Goal: Task Accomplishment & Management: Complete application form

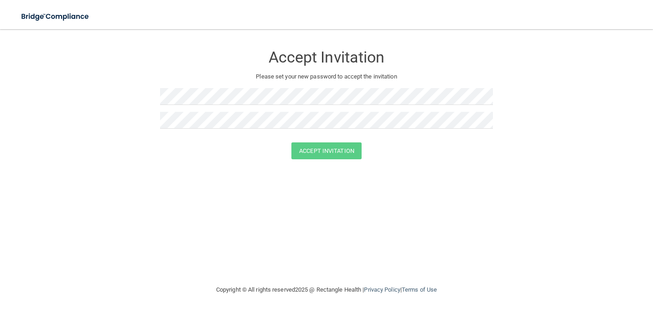
click at [511, 170] on form "Accept Invitation Please set your new password to accept the invitation Accept …" at bounding box center [326, 104] width 616 height 132
click at [308, 149] on button "Accept Invitation" at bounding box center [326, 150] width 70 height 17
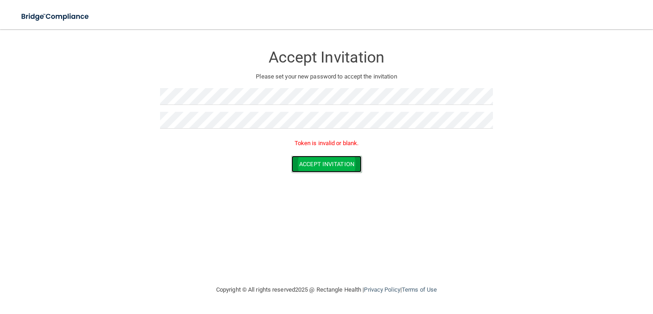
click at [313, 166] on button "Accept Invitation" at bounding box center [326, 163] width 70 height 17
click at [313, 164] on button "Accept Invitation" at bounding box center [326, 163] width 70 height 17
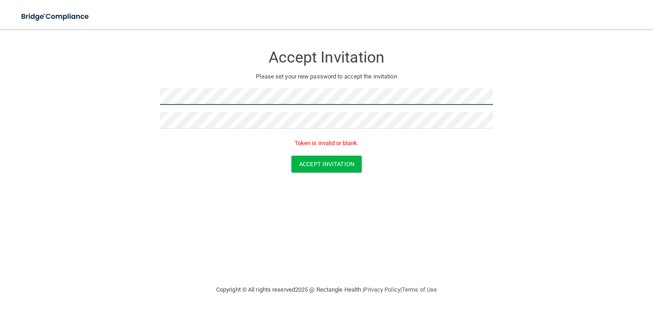
click at [114, 83] on form "Accept Invitation Please set your new password to accept the invitation Token i…" at bounding box center [326, 110] width 616 height 145
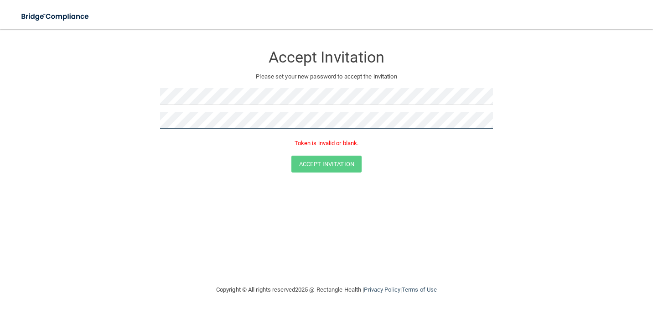
click at [66, 83] on form "Accept Invitation Please set your new password to accept the invitation Token i…" at bounding box center [326, 110] width 616 height 145
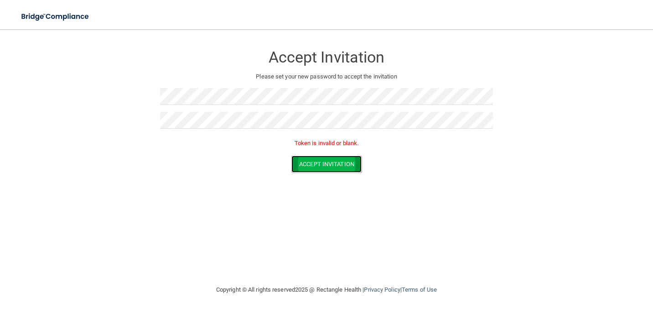
click at [315, 159] on button "Accept Invitation" at bounding box center [326, 163] width 70 height 17
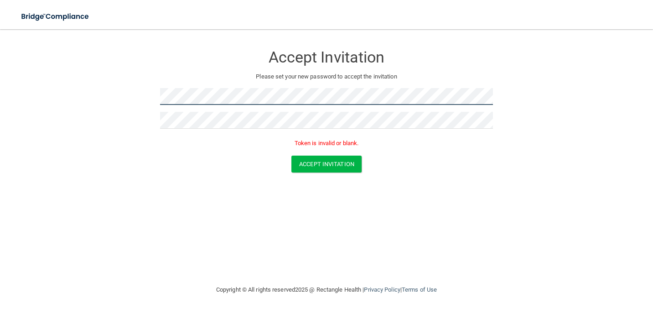
click at [123, 92] on form "Accept Invitation Please set your new password to accept the invitation Token i…" at bounding box center [326, 110] width 616 height 145
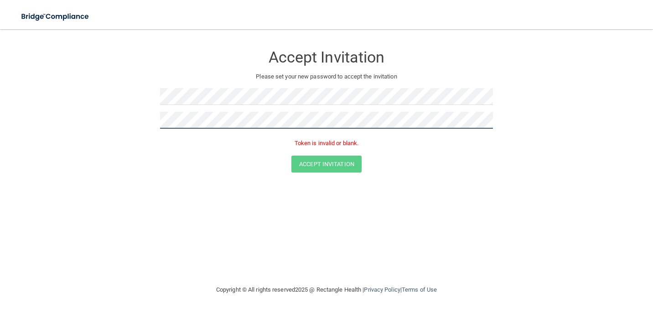
click at [66, 80] on form "Accept Invitation Please set your new password to accept the invitation Token i…" at bounding box center [326, 110] width 616 height 145
click at [127, 117] on form "Accept Invitation Please set your new password to accept the invitation Token i…" at bounding box center [326, 110] width 616 height 145
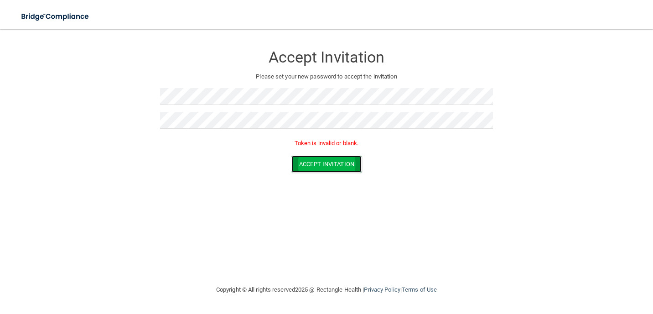
click at [321, 163] on button "Accept Invitation" at bounding box center [326, 163] width 70 height 17
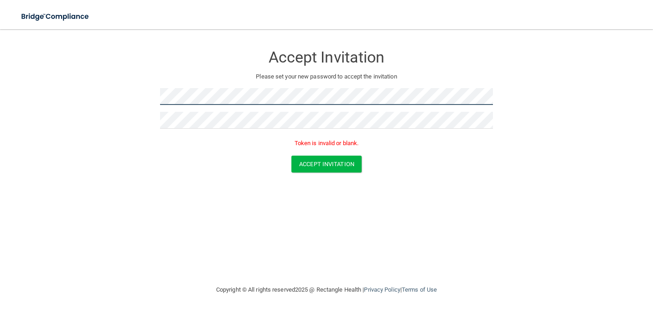
click at [113, 91] on form "Accept Invitation Please set your new password to accept the invitation Token i…" at bounding box center [326, 110] width 616 height 145
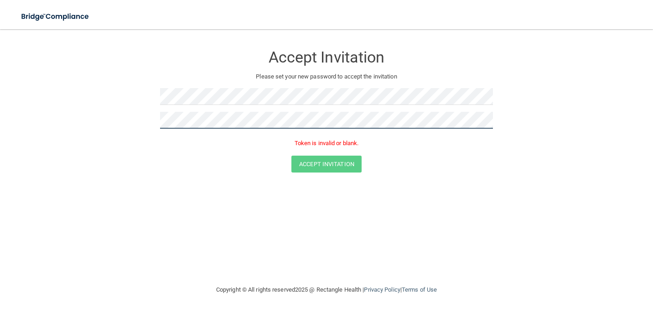
click at [108, 109] on form "Accept Invitation Please set your new password to accept the invitation Token i…" at bounding box center [326, 110] width 616 height 145
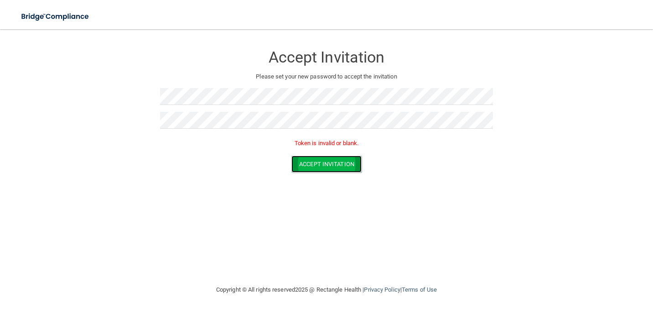
click at [338, 170] on button "Accept Invitation" at bounding box center [326, 163] width 70 height 17
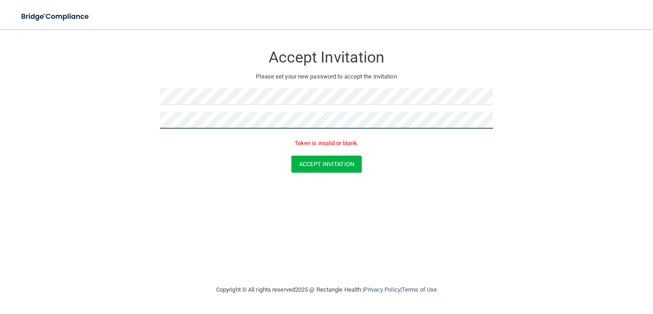
click at [70, 119] on form "Accept Invitation Please set your new password to accept the invitation Token i…" at bounding box center [326, 110] width 616 height 145
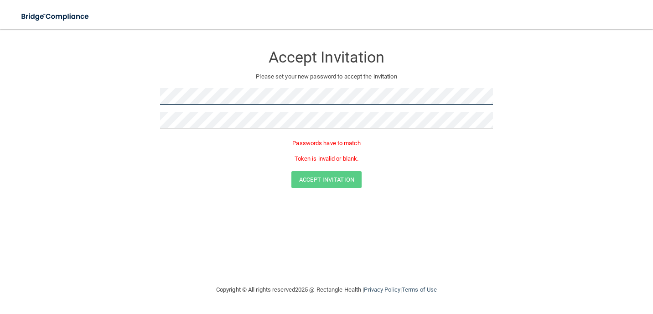
click at [75, 76] on form "Accept Invitation Please set your new password to accept the invitation Passwor…" at bounding box center [326, 118] width 616 height 160
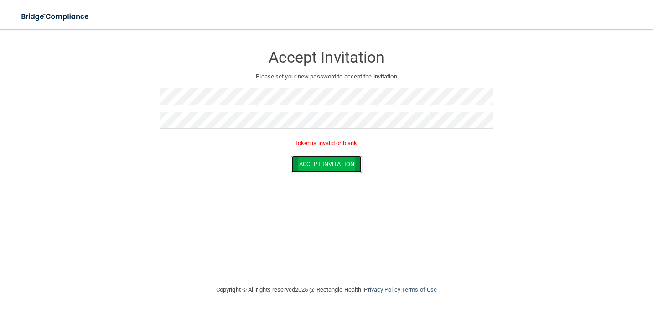
click at [298, 164] on button "Accept Invitation" at bounding box center [326, 163] width 70 height 17
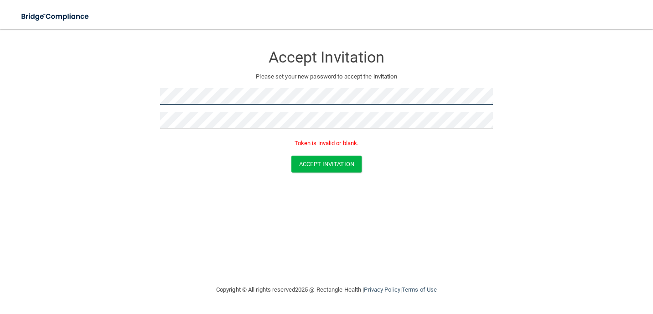
click at [108, 88] on form "Accept Invitation Please set your new password to accept the invitation Token i…" at bounding box center [326, 110] width 616 height 145
click at [130, 103] on form "Accept Invitation Please set your new password to accept the invitation Token i…" at bounding box center [326, 110] width 616 height 145
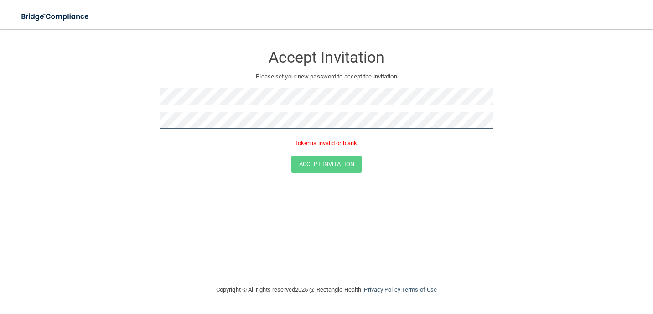
click at [113, 113] on form "Accept Invitation Please set your new password to accept the invitation Token i…" at bounding box center [326, 110] width 616 height 145
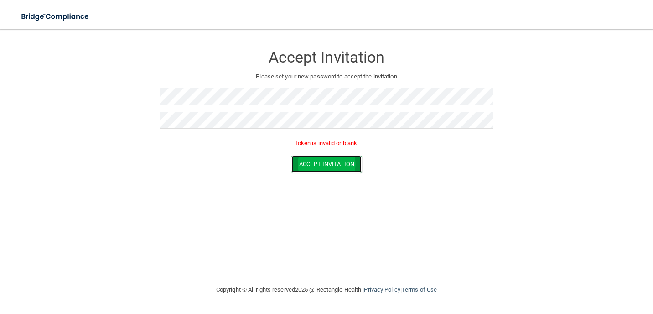
click at [312, 163] on button "Accept Invitation" at bounding box center [326, 163] width 70 height 17
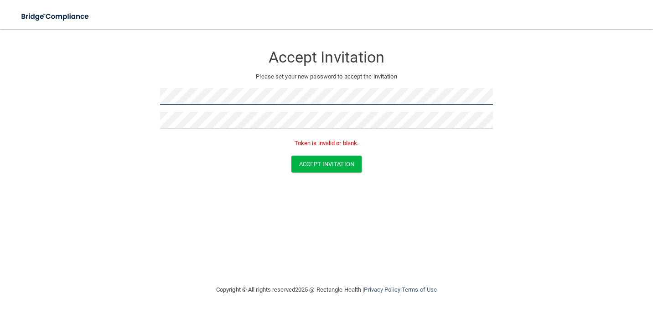
click at [62, 98] on form "Accept Invitation Please set your new password to accept the invitation Token i…" at bounding box center [326, 110] width 616 height 145
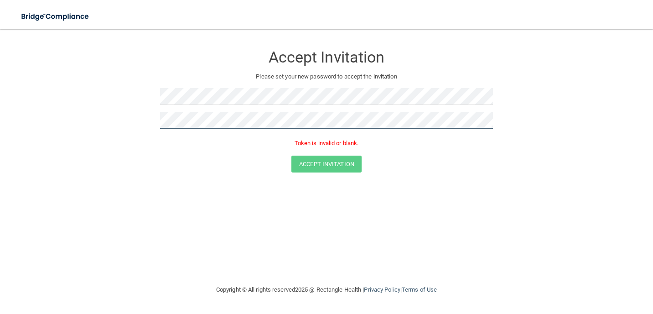
click at [63, 114] on form "Accept Invitation Please set your new password to accept the invitation Token i…" at bounding box center [326, 110] width 616 height 145
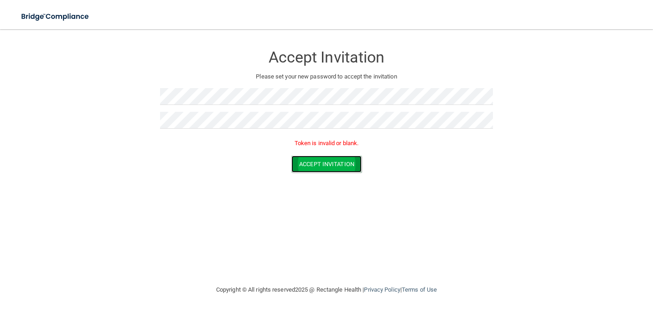
click at [346, 170] on button "Accept Invitation" at bounding box center [326, 163] width 70 height 17
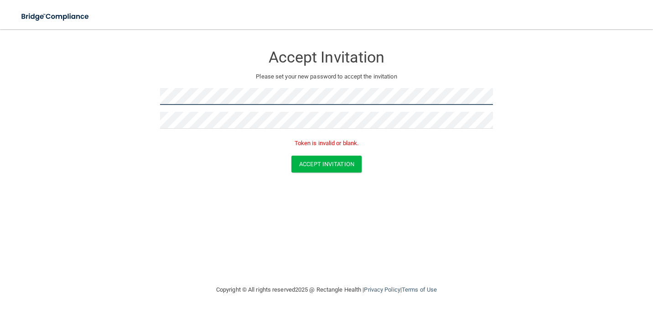
click at [132, 97] on form "Accept Invitation Please set your new password to accept the invitation Token i…" at bounding box center [326, 110] width 616 height 145
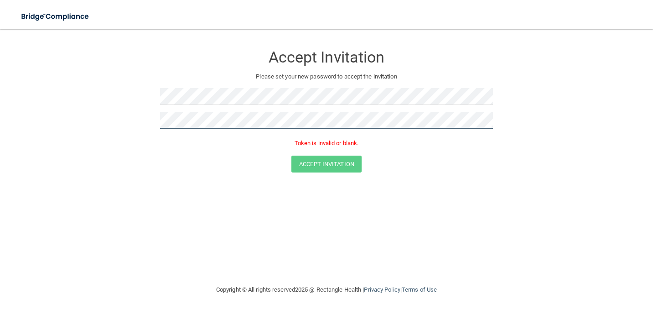
click at [40, 91] on form "Accept Invitation Please set your new password to accept the invitation Token i…" at bounding box center [326, 110] width 616 height 145
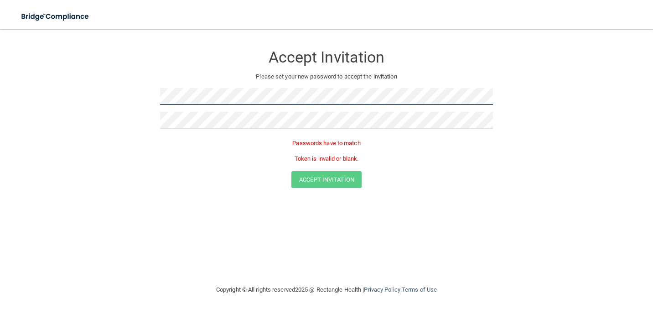
click at [106, 88] on form "Accept Invitation Please set your new password to accept the invitation Passwor…" at bounding box center [326, 118] width 616 height 160
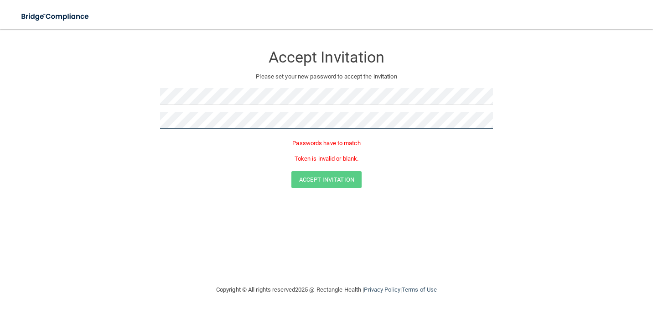
click at [105, 105] on form "Accept Invitation Please set your new password to accept the invitation Passwor…" at bounding box center [326, 118] width 616 height 160
click at [124, 113] on form "Accept Invitation Please set your new password to accept the invitation Passwor…" at bounding box center [326, 118] width 616 height 160
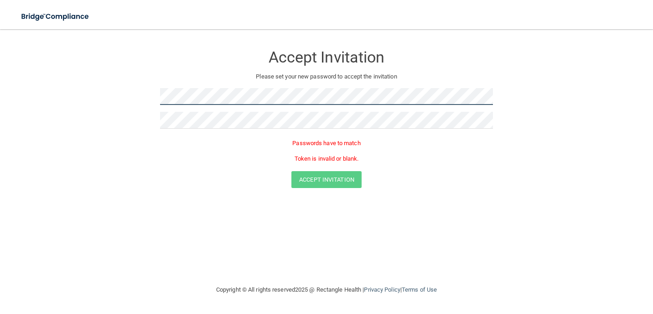
click at [58, 60] on form "Accept Invitation Please set your new password to accept the invitation Passwor…" at bounding box center [326, 118] width 616 height 160
click at [307, 170] on div "Passwords have to match Token is invalid or blank." at bounding box center [326, 153] width 333 height 36
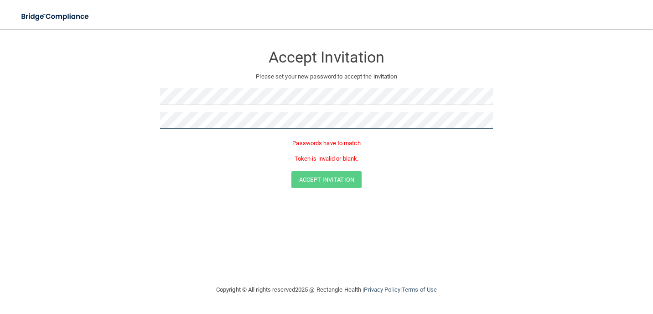
click at [114, 104] on form "Accept Invitation Please set your new password to accept the invitation Passwor…" at bounding box center [326, 118] width 616 height 160
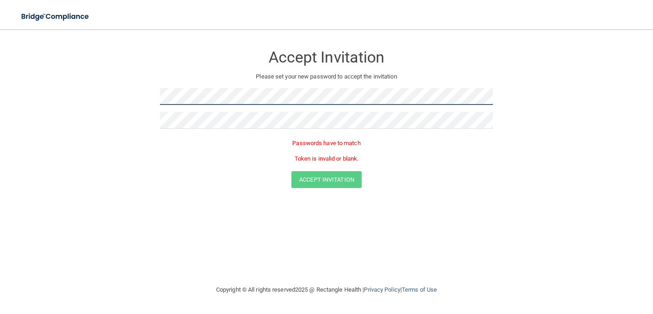
click at [87, 101] on form "Accept Invitation Please set your new password to accept the invitation Passwor…" at bounding box center [326, 118] width 616 height 160
